Goal: Use online tool/utility: Utilize a website feature to perform a specific function

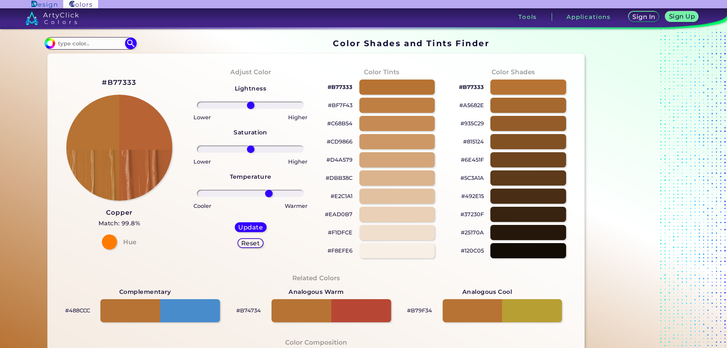
click at [267, 194] on input "range" at bounding box center [250, 194] width 107 height 8
drag, startPoint x: 267, startPoint y: 194, endPoint x: 263, endPoint y: 171, distance: 23.4
type input "26"
click at [262, 194] on input "range" at bounding box center [250, 194] width 107 height 8
drag, startPoint x: 263, startPoint y: 150, endPoint x: 257, endPoint y: 148, distance: 5.6
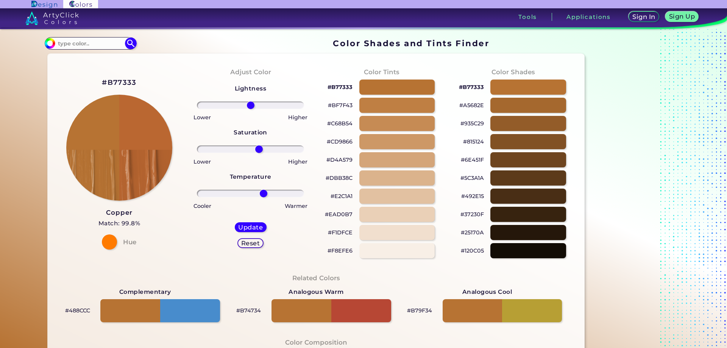
type input "17"
click at [257, 148] on input "range" at bounding box center [250, 149] width 107 height 8
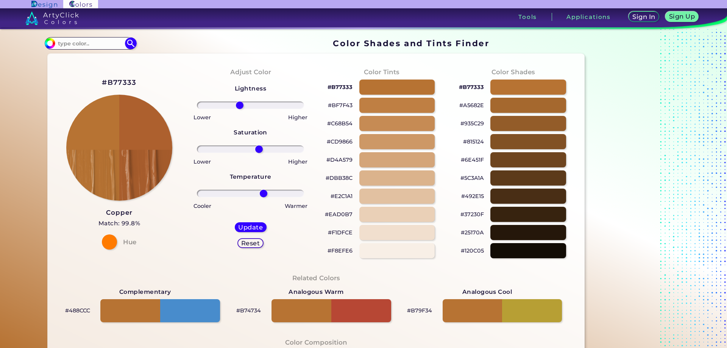
type input "-22"
click at [238, 107] on input "range" at bounding box center [250, 106] width 107 height 8
type input "55"
click at [276, 148] on input "range" at bounding box center [250, 149] width 107 height 8
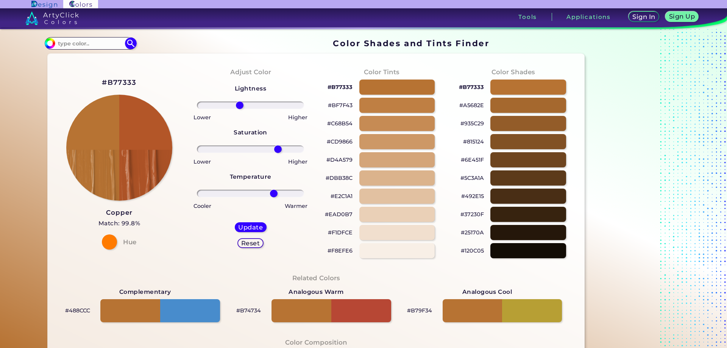
drag, startPoint x: 257, startPoint y: 194, endPoint x: 272, endPoint y: 196, distance: 15.3
type input "47"
click at [272, 196] on input "range" at bounding box center [250, 194] width 107 height 8
click at [245, 228] on h5 "Update" at bounding box center [250, 227] width 25 height 6
type input "#b35628"
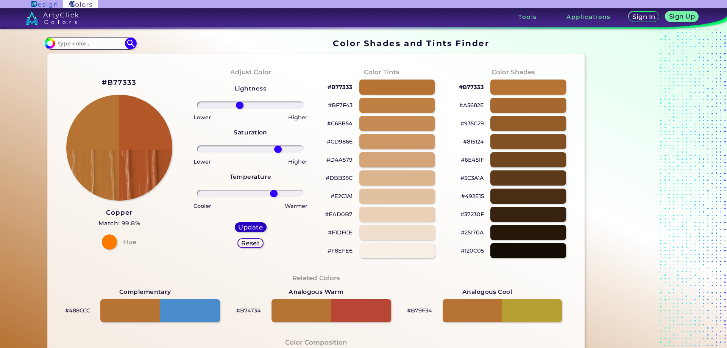
type input "0"
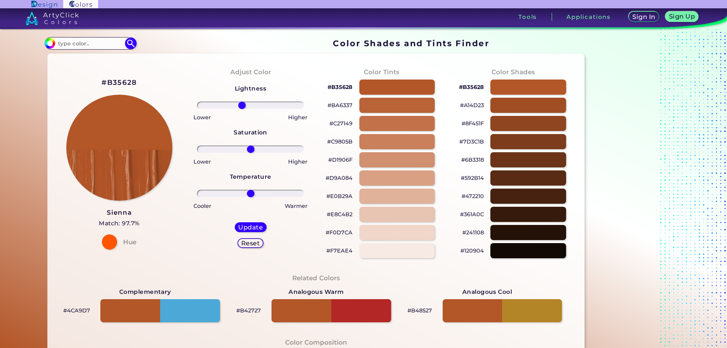
type input "-17"
click at [240, 105] on input "range" at bounding box center [250, 106] width 107 height 8
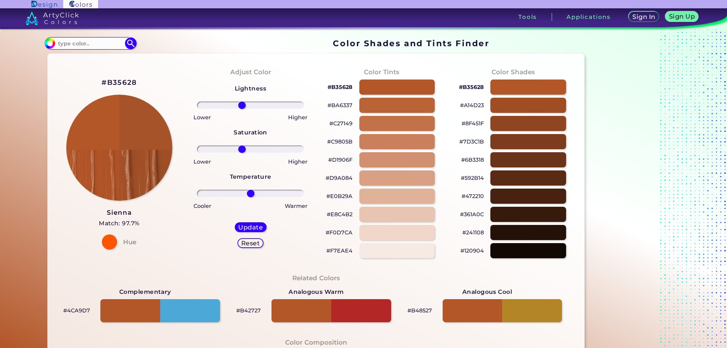
type input "-17"
click at [240, 146] on input "range" at bounding box center [250, 149] width 107 height 8
drag, startPoint x: 262, startPoint y: 194, endPoint x: 246, endPoint y: 191, distance: 16.6
type input "-6"
click at [246, 191] on input "range" at bounding box center [250, 194] width 107 height 8
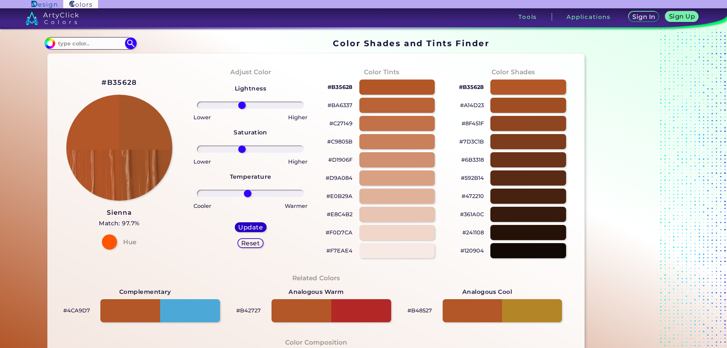
click at [256, 230] on h5 "Update" at bounding box center [250, 228] width 23 height 6
type input "#a75629"
type input "0"
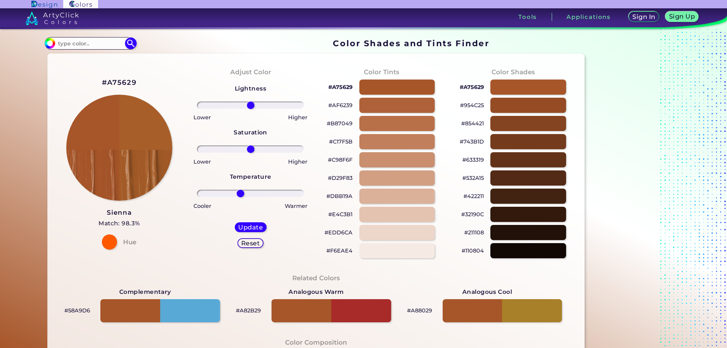
type input "-20"
click at [239, 192] on input "range" at bounding box center [250, 194] width 107 height 8
click at [246, 225] on h5 "Update" at bounding box center [251, 227] width 24 height 6
type input "#a85e29"
type input "0"
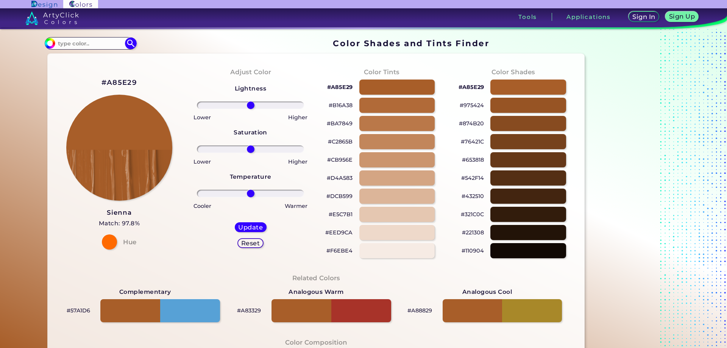
click at [255, 145] on div at bounding box center [250, 149] width 119 height 9
type input "34"
click at [266, 148] on input "range" at bounding box center [250, 149] width 107 height 8
click at [254, 227] on h5 "Update" at bounding box center [250, 227] width 25 height 6
type input "#ac5d25"
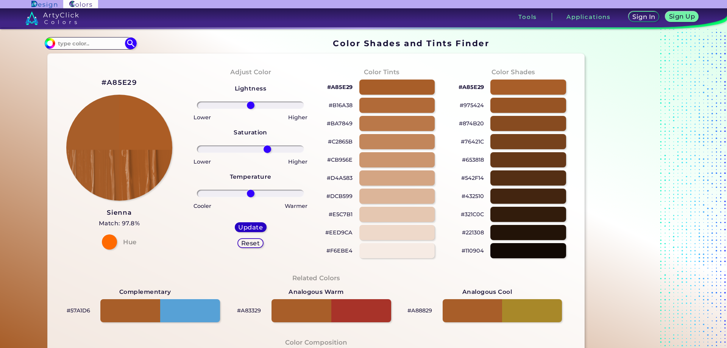
type input "0"
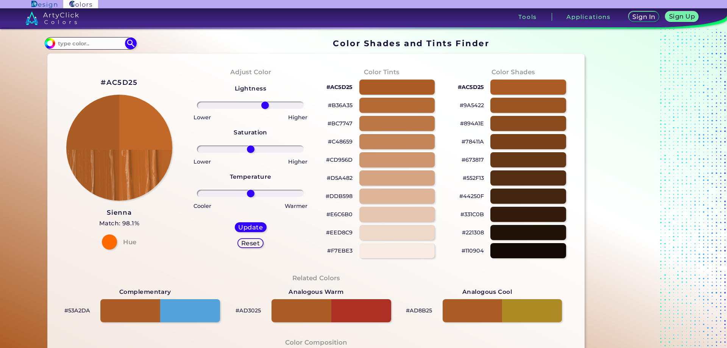
drag, startPoint x: 275, startPoint y: 104, endPoint x: 263, endPoint y: 103, distance: 11.4
type input "29"
click at [263, 103] on input "range" at bounding box center [250, 106] width 107 height 8
click at [255, 229] on h5 "Update" at bounding box center [251, 227] width 26 height 6
type input "#c26929"
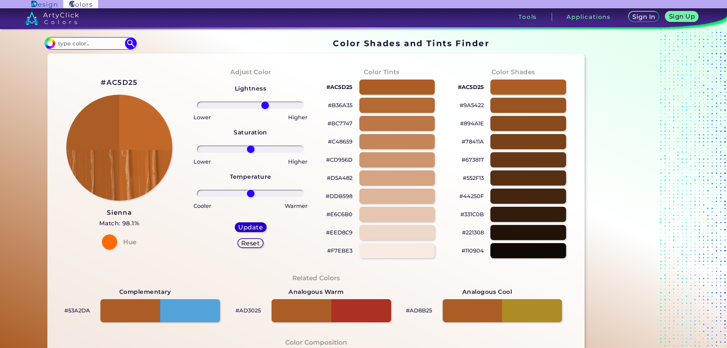
type input "0"
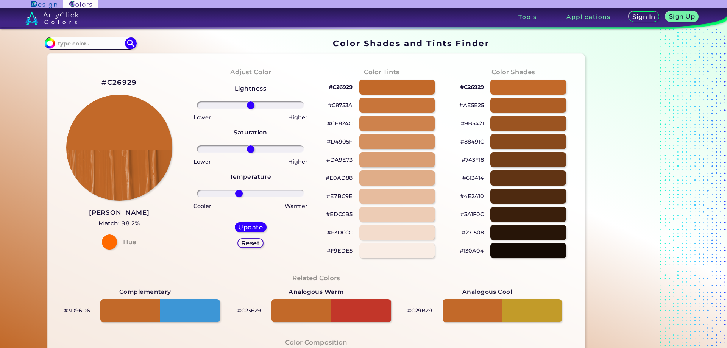
type input "-23"
click at [238, 193] on input "range" at bounding box center [250, 194] width 107 height 8
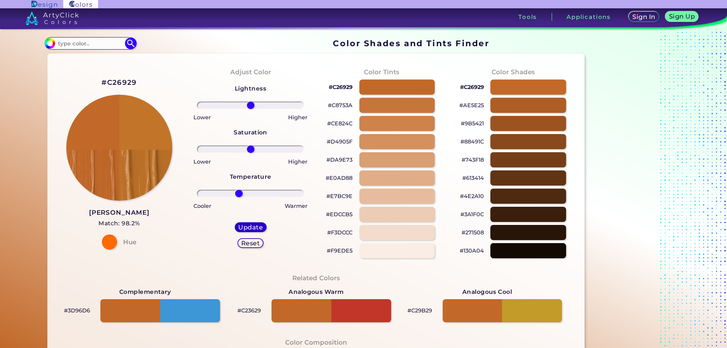
click at [243, 227] on h5 "Update" at bounding box center [251, 227] width 24 height 6
type input "#c27429"
type input "0"
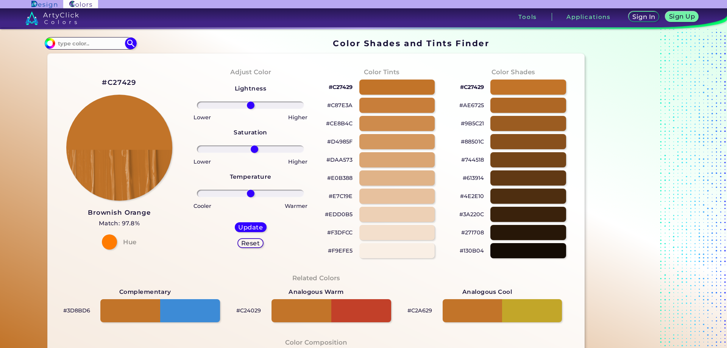
click at [253, 148] on input "range" at bounding box center [250, 149] width 107 height 8
type input "8"
drag, startPoint x: 266, startPoint y: 149, endPoint x: 253, endPoint y: 145, distance: 13.9
click at [253, 145] on input "range" at bounding box center [250, 149] width 107 height 8
drag, startPoint x: 260, startPoint y: 103, endPoint x: 225, endPoint y: 103, distance: 34.5
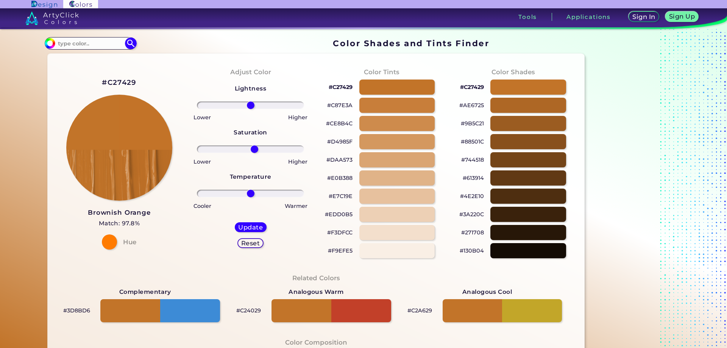
click at [225, 103] on div at bounding box center [250, 105] width 119 height 9
drag, startPoint x: 236, startPoint y: 110, endPoint x: 228, endPoint y: 107, distance: 9.0
click at [228, 107] on div "Lightness Saturation Temperature Lower Higher Lower Higher Cooler Warmer Update…" at bounding box center [250, 169] width 119 height 182
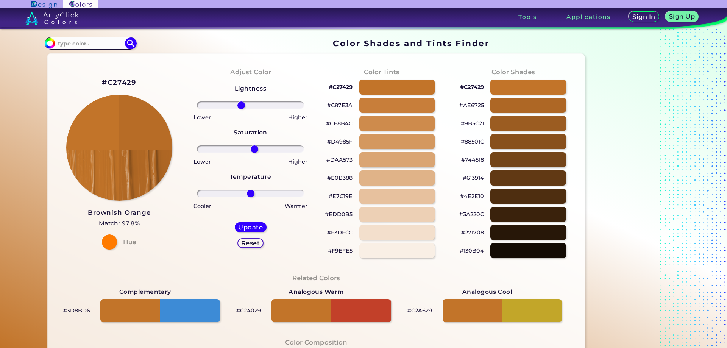
drag, startPoint x: 230, startPoint y: 107, endPoint x: 239, endPoint y: 105, distance: 9.3
type input "-19"
click at [239, 105] on input "range" at bounding box center [250, 106] width 107 height 8
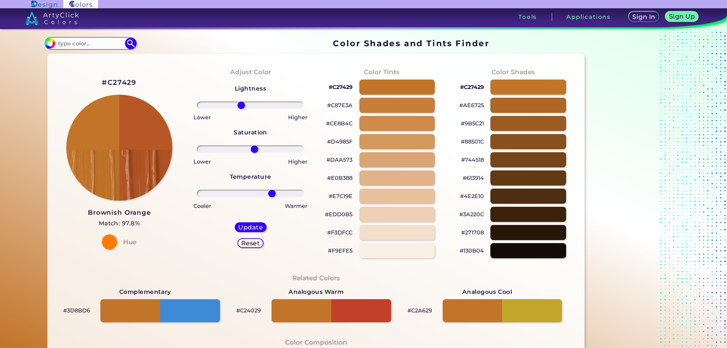
type input "43"
click at [270, 192] on input "range" at bounding box center [250, 194] width 107 height 8
click at [255, 228] on h5 "Update" at bounding box center [250, 228] width 23 height 6
type input "#b75726"
type input "0"
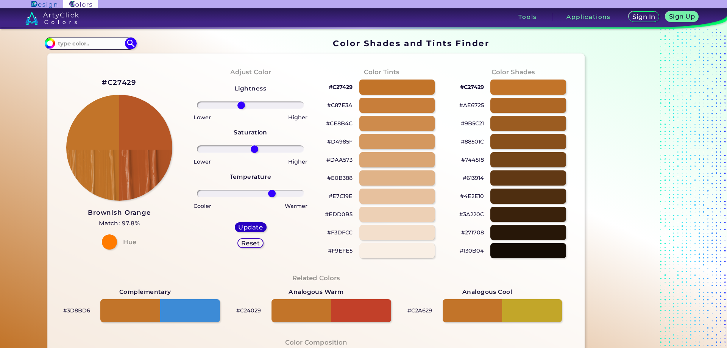
type input "0"
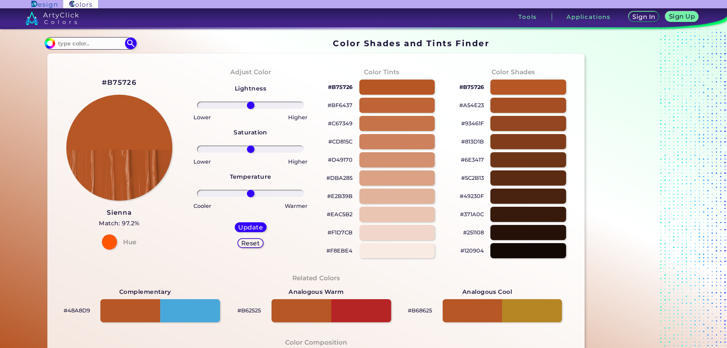
click at [230, 144] on div "Lightness Saturation Temperature Lower Higher Lower Higher Cooler Warmer Update…" at bounding box center [250, 169] width 119 height 182
click at [237, 153] on div at bounding box center [250, 149] width 119 height 9
click at [231, 147] on input "range" at bounding box center [250, 149] width 107 height 8
drag, startPoint x: 264, startPoint y: 146, endPoint x: 273, endPoint y: 146, distance: 8.3
type input "48"
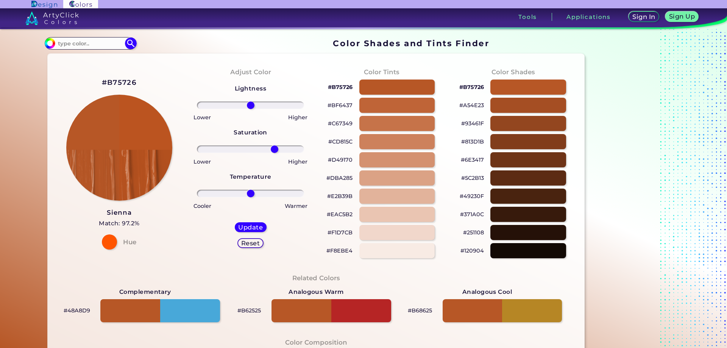
click at [273, 146] on input "range" at bounding box center [250, 149] width 107 height 8
click at [256, 231] on div "Update" at bounding box center [250, 227] width 32 height 10
type input "#bb5420"
type input "0"
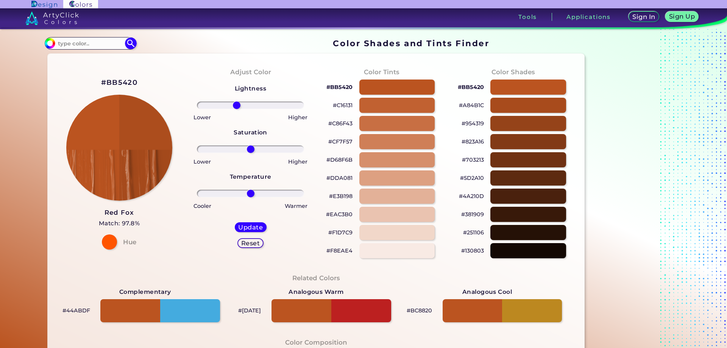
type input "-28"
click at [235, 104] on input "range" at bounding box center [250, 106] width 107 height 8
click at [244, 223] on div "Update" at bounding box center [251, 227] width 32 height 10
type input "#ac4d1d"
type input "0"
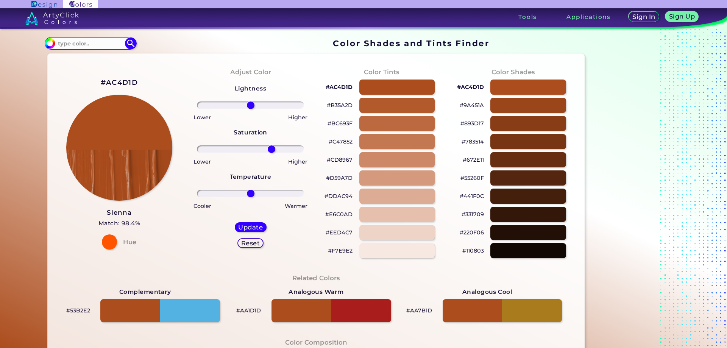
type input "42"
click at [270, 147] on input "range" at bounding box center [250, 149] width 107 height 8
click at [253, 232] on div "Update" at bounding box center [251, 227] width 32 height 10
type input "#ae4b19"
type input "0"
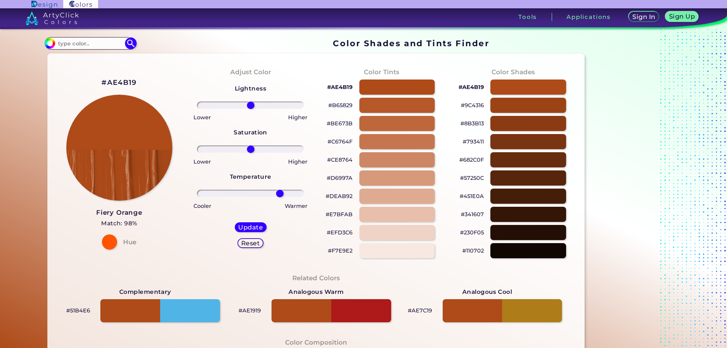
type input "59"
click at [278, 197] on input "range" at bounding box center [250, 194] width 107 height 8
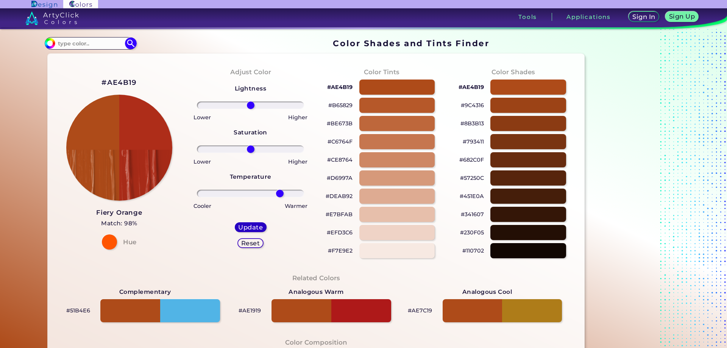
click at [261, 229] on h5 "Update" at bounding box center [250, 227] width 24 height 6
type input "#ae2d19"
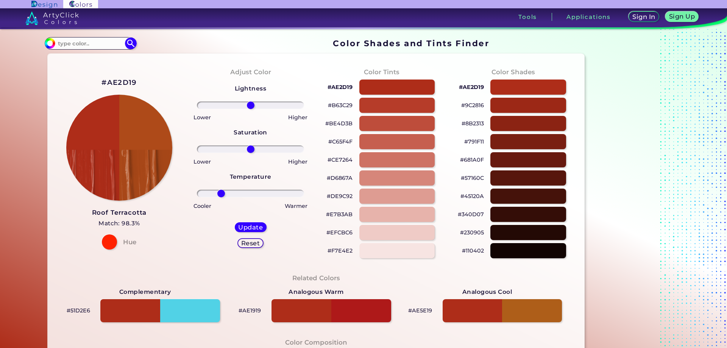
type input "-59"
click at [219, 190] on input "range" at bounding box center [250, 194] width 107 height 8
drag, startPoint x: 224, startPoint y: 146, endPoint x: 273, endPoint y: 152, distance: 48.8
type input "48"
click at [273, 152] on input "range" at bounding box center [250, 149] width 107 height 8
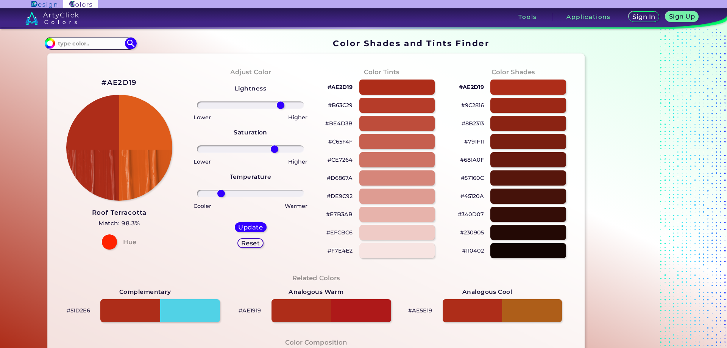
drag, startPoint x: 227, startPoint y: 102, endPoint x: 279, endPoint y: 105, distance: 52.4
type input "60"
click at [279, 105] on input "range" at bounding box center [250, 106] width 107 height 8
click at [243, 228] on h5 "Update" at bounding box center [250, 227] width 25 height 6
type input "#e45d1b"
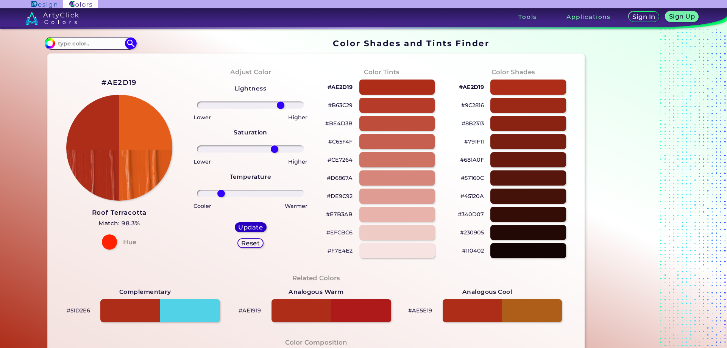
type input "0"
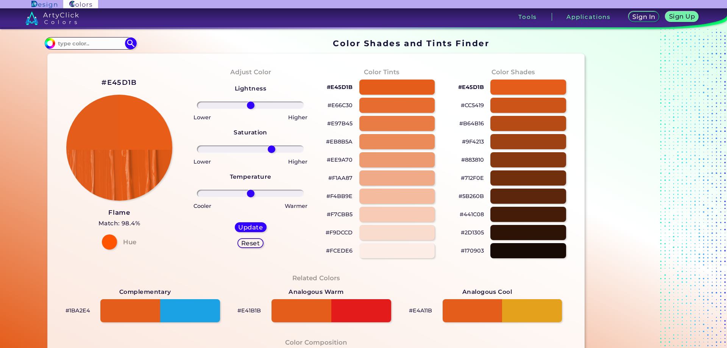
type input "42"
click at [270, 150] on input "range" at bounding box center [250, 149] width 107 height 8
click at [254, 224] on h5 "Update" at bounding box center [250, 227] width 25 height 6
type input "#e85d17"
type input "0"
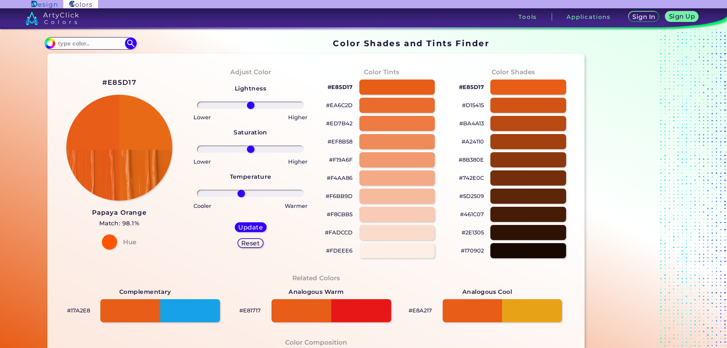
drag, startPoint x: 261, startPoint y: 191, endPoint x: 239, endPoint y: 185, distance: 22.7
type input "-19"
click at [239, 190] on input "range" at bounding box center [250, 194] width 107 height 8
click at [256, 220] on div "Update Reset" at bounding box center [251, 235] width 44 height 38
click at [258, 227] on h5 "Update" at bounding box center [250, 227] width 25 height 6
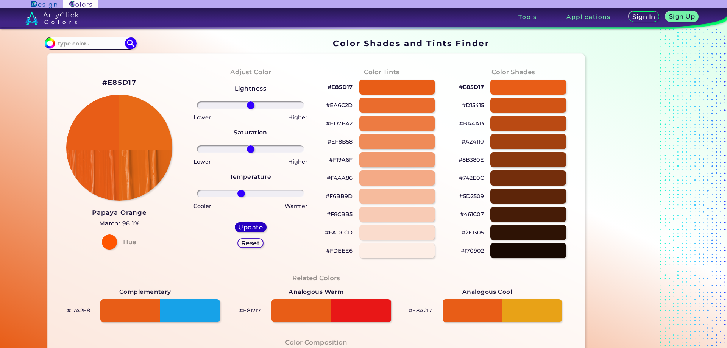
type input "#e86a17"
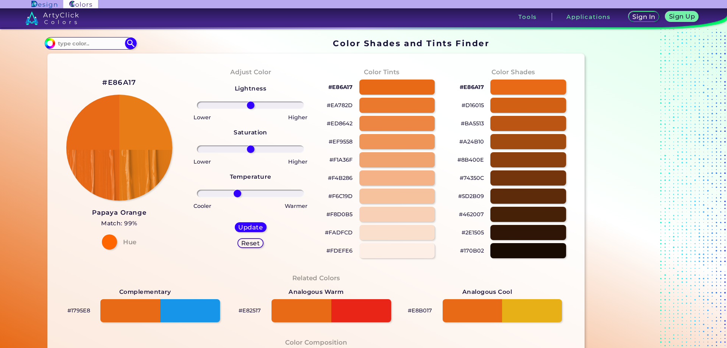
type input "-26"
click at [236, 195] on input "range" at bounding box center [250, 194] width 107 height 8
click at [245, 224] on h5 "Update" at bounding box center [250, 227] width 25 height 6
type input "#e87d17"
type input "0"
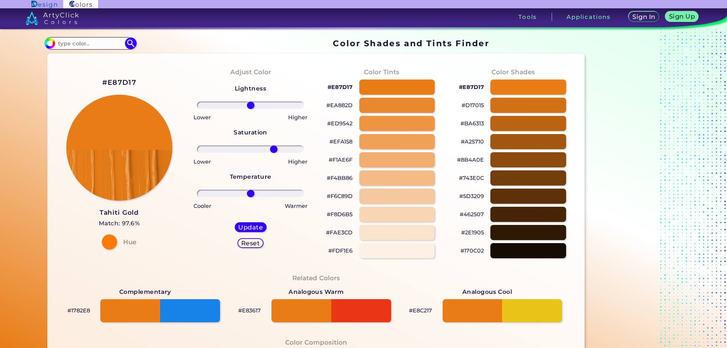
type input "47"
click at [272, 148] on input "range" at bounding box center [250, 149] width 107 height 8
click at [248, 220] on div "Update Reset" at bounding box center [251, 235] width 44 height 38
click at [250, 228] on h5 "Update" at bounding box center [250, 227] width 25 height 6
type input "#eb7c14"
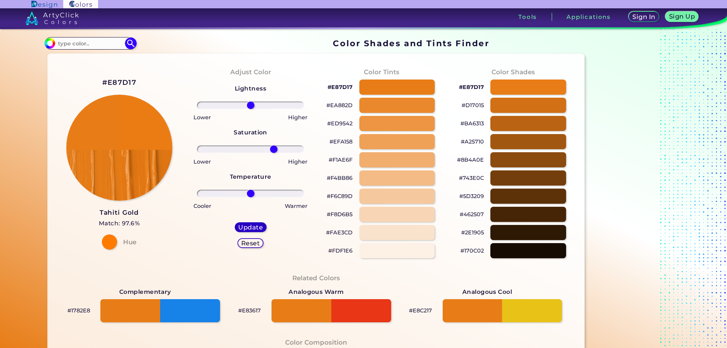
type input "0"
click at [265, 196] on input "range" at bounding box center [250, 194] width 107 height 8
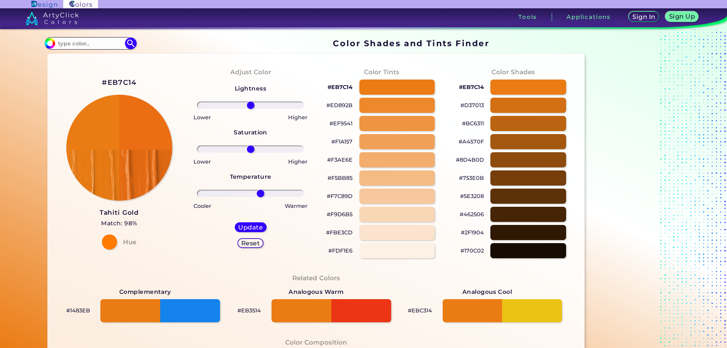
drag, startPoint x: 265, startPoint y: 196, endPoint x: 259, endPoint y: 195, distance: 6.2
type input "20"
click at [259, 195] on input "range" at bounding box center [250, 194] width 107 height 8
click at [255, 223] on div "Update" at bounding box center [250, 227] width 33 height 10
type input "#eb6e14"
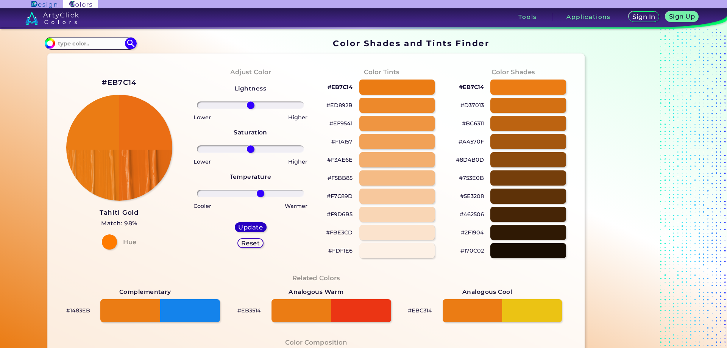
type input "0"
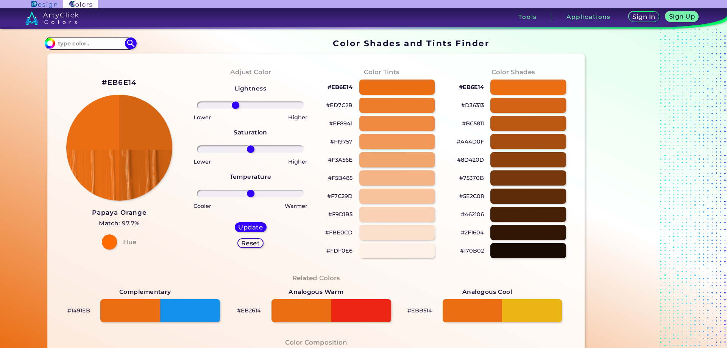
type input "-30"
click at [234, 107] on input "range" at bounding box center [250, 106] width 107 height 8
click at [255, 224] on h5 "Update" at bounding box center [250, 227] width 25 height 6
type input "#d56413"
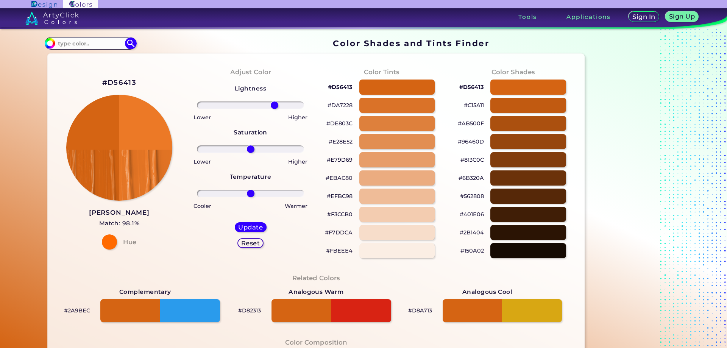
type input "48"
click at [273, 108] on input "range" at bounding box center [250, 106] width 107 height 8
click at [241, 146] on input "range" at bounding box center [250, 149] width 107 height 8
drag, startPoint x: 236, startPoint y: 146, endPoint x: 267, endPoint y: 148, distance: 31.9
click at [267, 148] on input "range" at bounding box center [250, 149] width 107 height 8
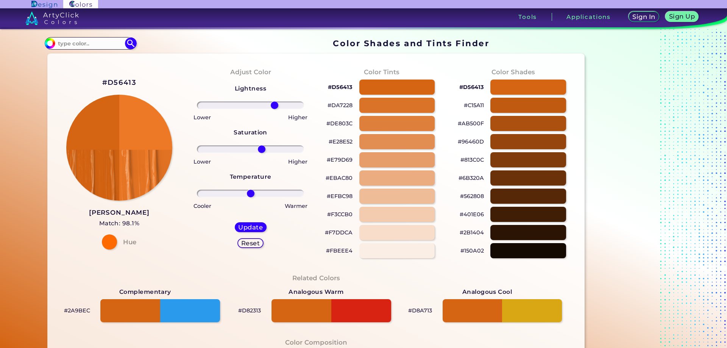
drag, startPoint x: 267, startPoint y: 148, endPoint x: 259, endPoint y: 147, distance: 7.3
type input "22"
click at [259, 147] on input "range" at bounding box center [250, 149] width 107 height 8
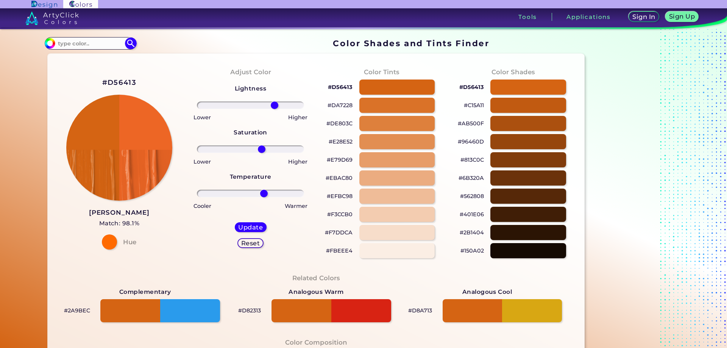
drag, startPoint x: 237, startPoint y: 193, endPoint x: 262, endPoint y: 199, distance: 26.1
type input "27"
click at [262, 197] on input "range" at bounding box center [250, 194] width 107 height 8
click at [245, 227] on h5 "Update" at bounding box center [250, 227] width 25 height 6
type input "#ed6625"
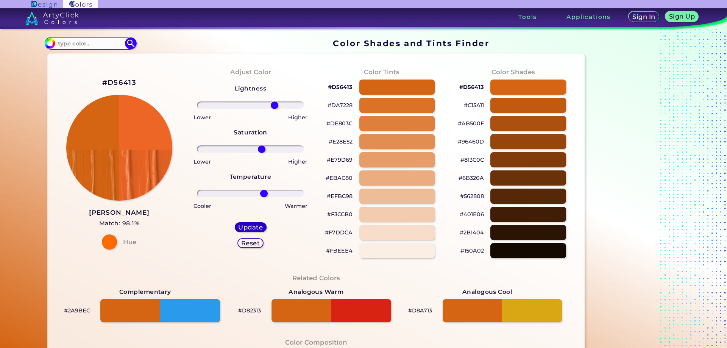
type input "0"
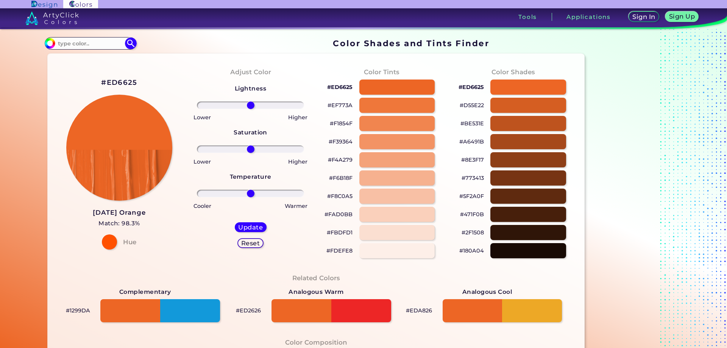
click at [78, 8] on link at bounding box center [145, 17] width 291 height 19
